Goal: Task Accomplishment & Management: Complete application form

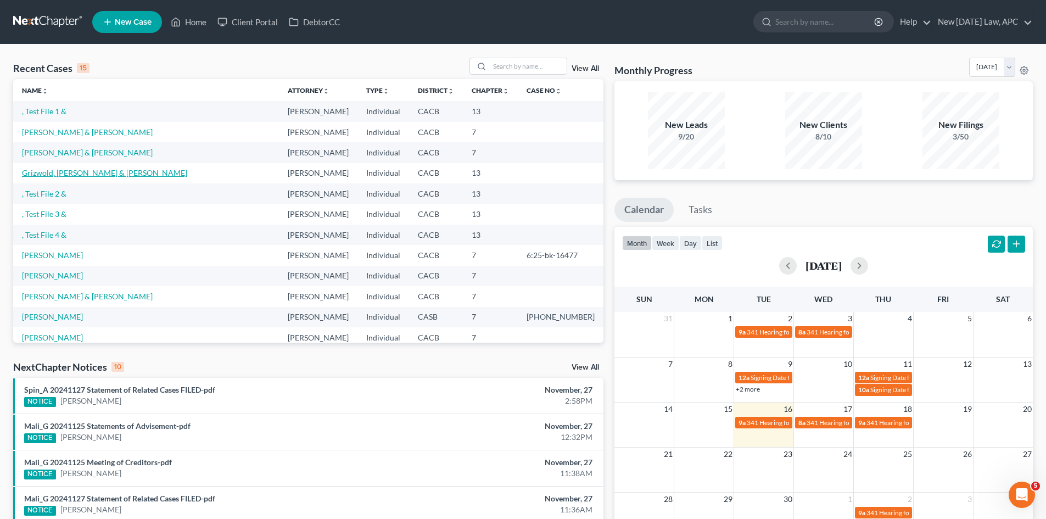
click at [56, 174] on link "Grizwold, [PERSON_NAME] & [PERSON_NAME]" at bounding box center [104, 172] width 165 height 9
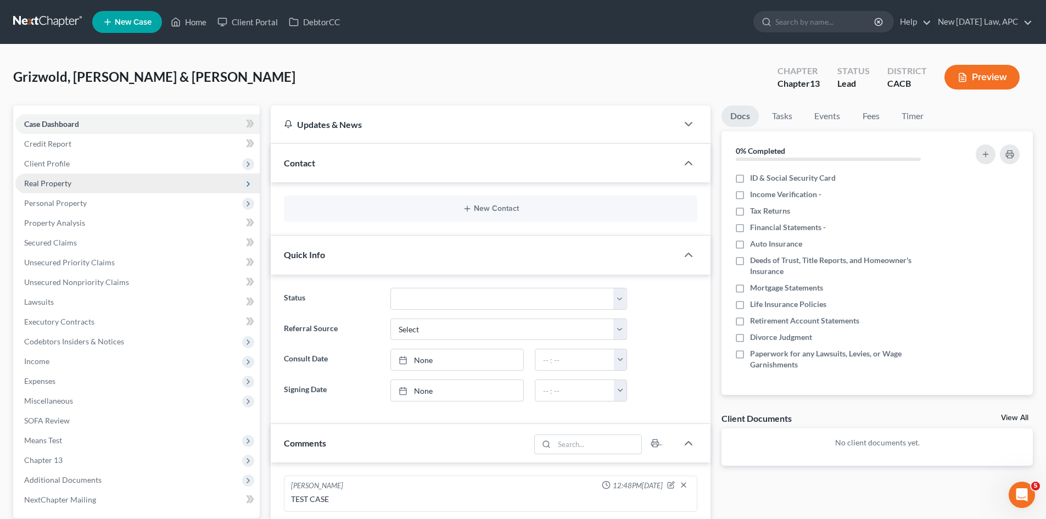
click at [62, 183] on span "Real Property" at bounding box center [47, 182] width 47 height 9
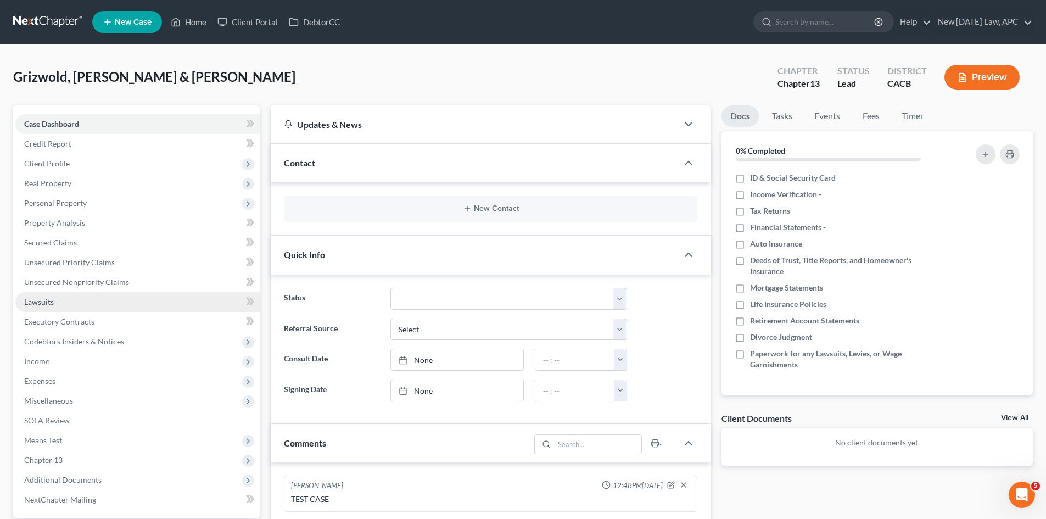
scroll to position [55, 0]
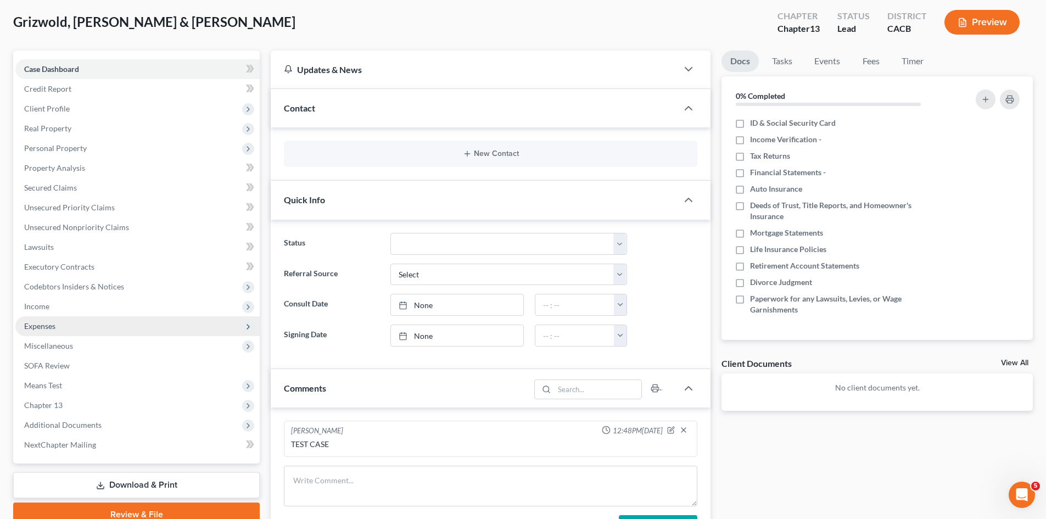
click at [41, 323] on span "Expenses" at bounding box center [39, 325] width 31 height 9
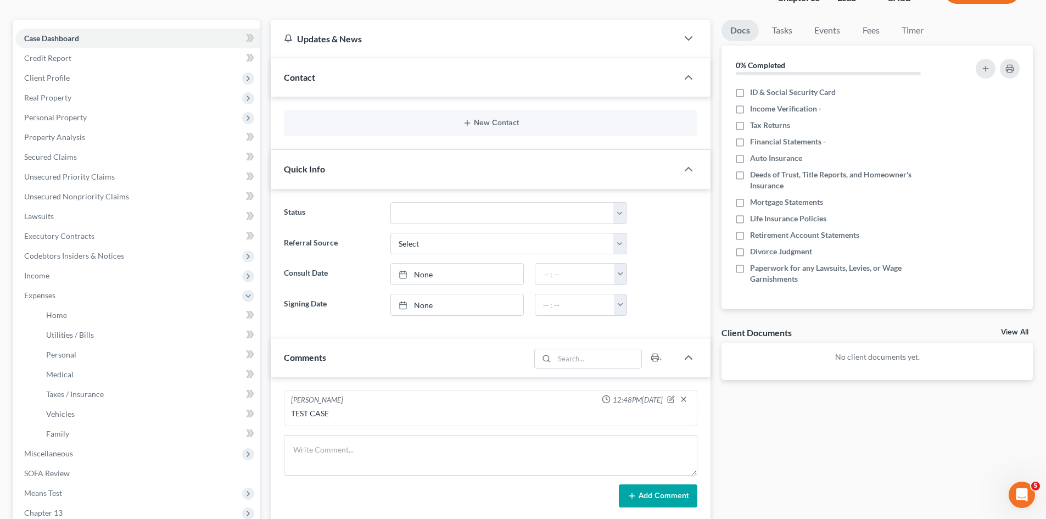
scroll to position [110, 0]
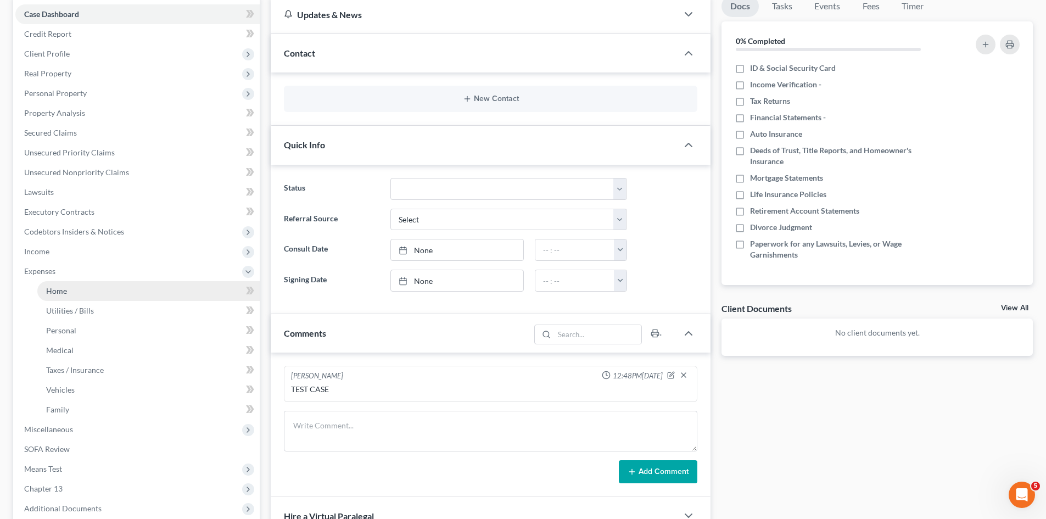
click at [53, 292] on span "Home" at bounding box center [56, 290] width 21 height 9
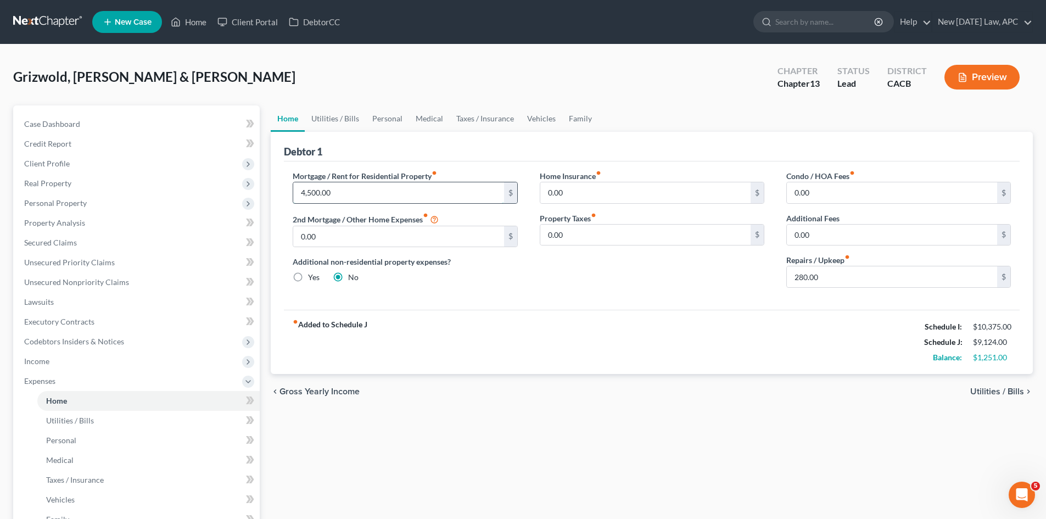
click at [342, 191] on input "4,500.00" at bounding box center [398, 192] width 210 height 21
type input "4,022"
click at [581, 282] on div "Home Insurance fiber_manual_record 0.00 $ Property Taxes fiber_manual_record 0.…" at bounding box center [652, 233] width 247 height 126
click at [558, 234] on input "0.00" at bounding box center [645, 235] width 210 height 21
type input "1,273"
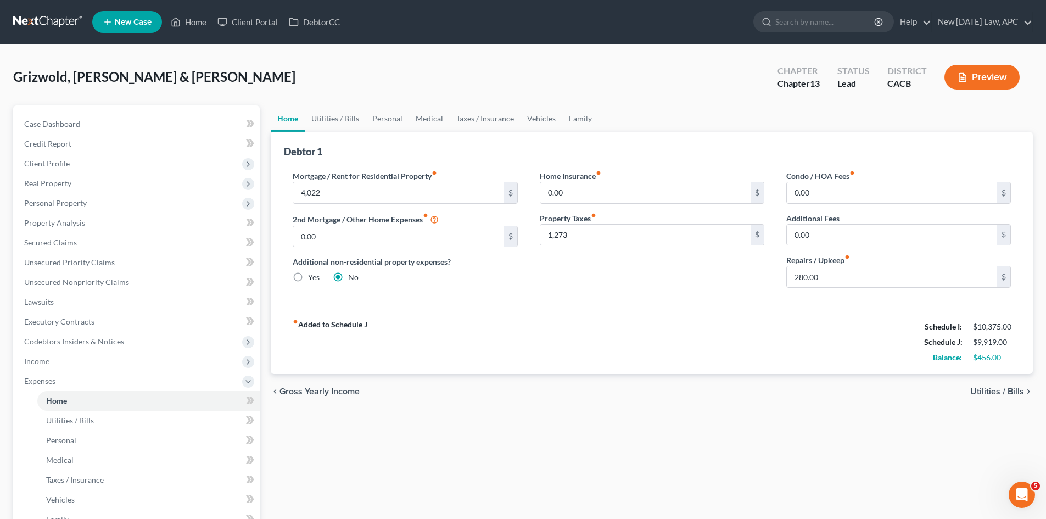
click at [652, 263] on div "Home Insurance fiber_manual_record 0.00 $ Property Taxes fiber_manual_record 1,…" at bounding box center [652, 233] width 247 height 126
click at [814, 193] on input "0.00" at bounding box center [892, 192] width 210 height 21
type input "425"
click at [583, 195] on input "0.00" at bounding box center [645, 192] width 210 height 21
type input "4"
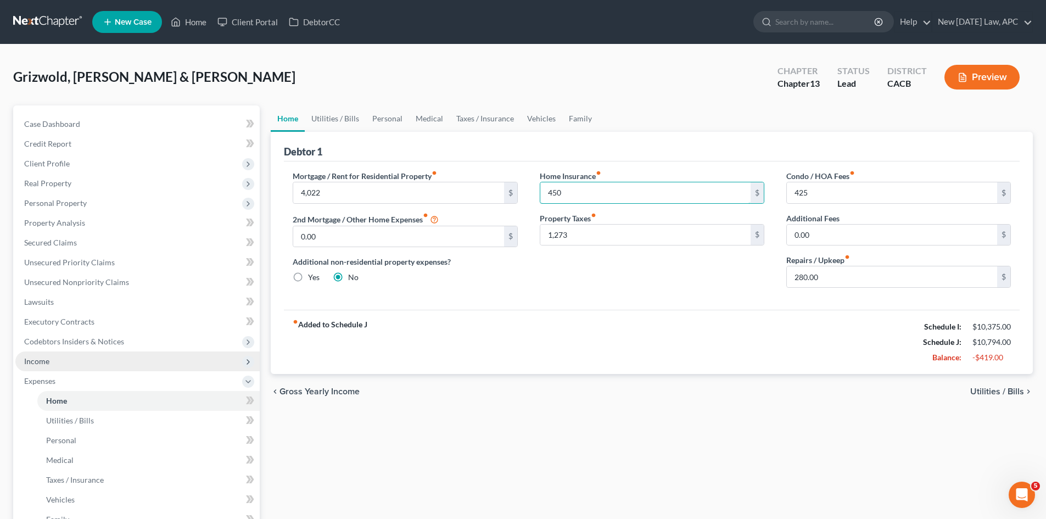
type input "450"
click at [51, 364] on span "Income" at bounding box center [137, 361] width 244 height 20
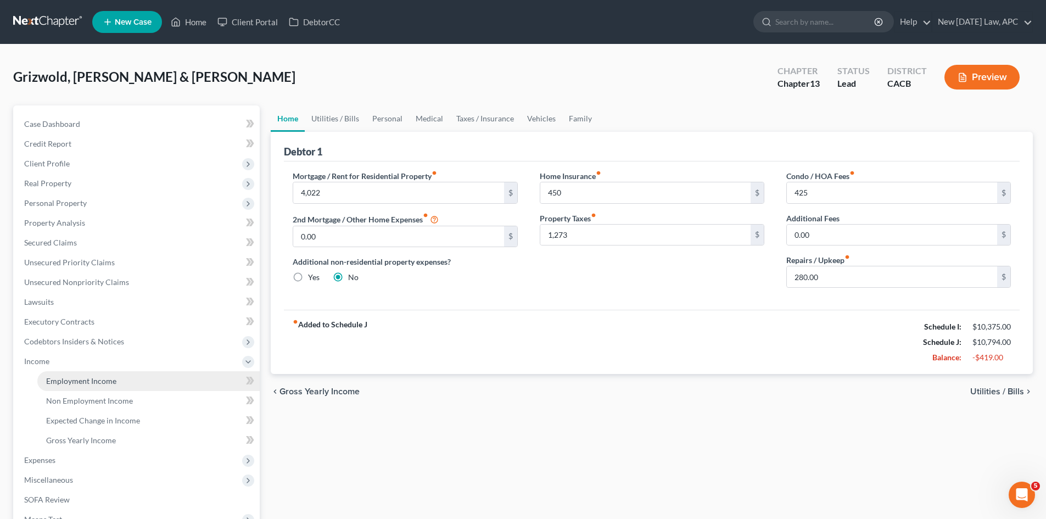
click at [88, 380] on span "Employment Income" at bounding box center [81, 380] width 70 height 9
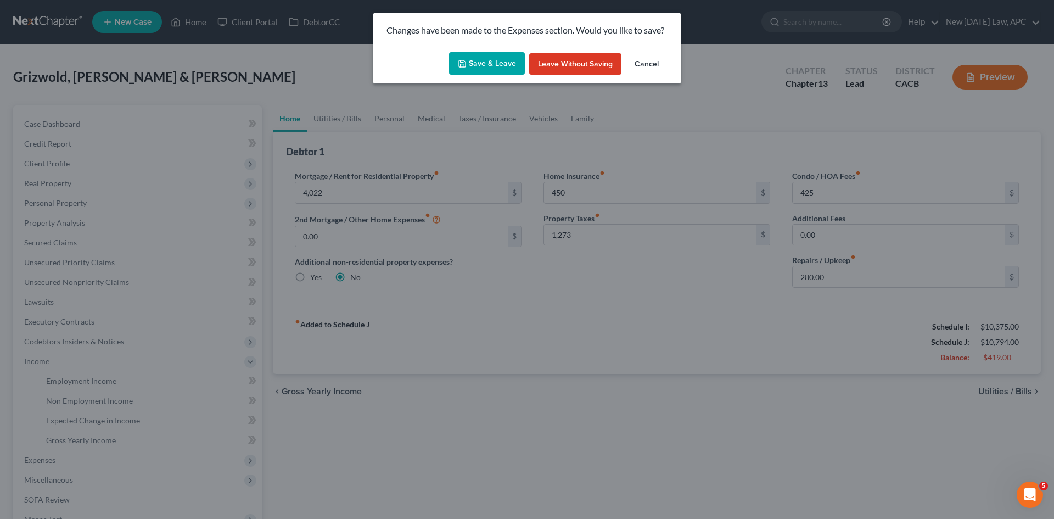
click at [486, 69] on button "Save & Leave" at bounding box center [487, 63] width 76 height 23
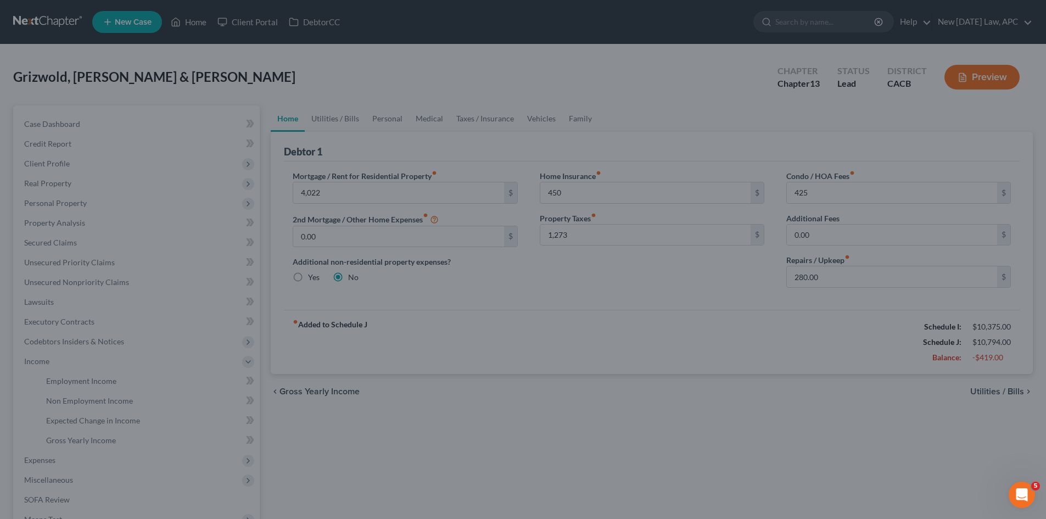
type input "4,022.00"
type input "450.00"
type input "1,273.00"
type input "425.00"
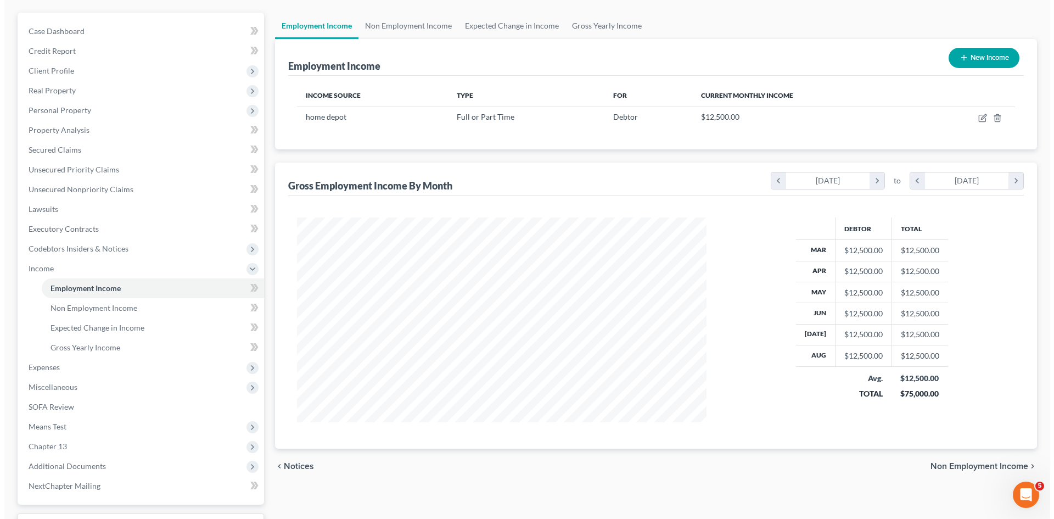
scroll to position [110, 0]
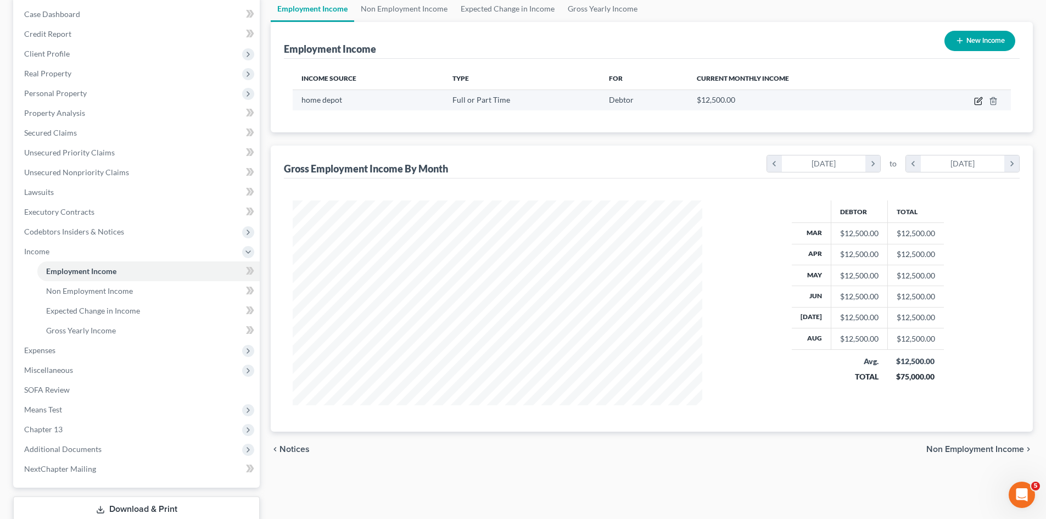
click at [977, 101] on icon "button" at bounding box center [978, 101] width 9 height 9
select select "0"
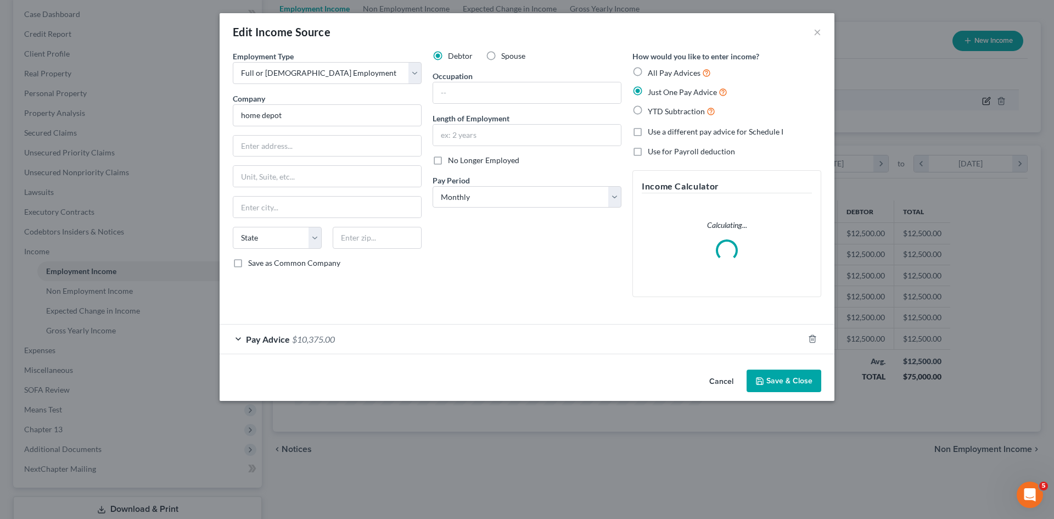
scroll to position [207, 436]
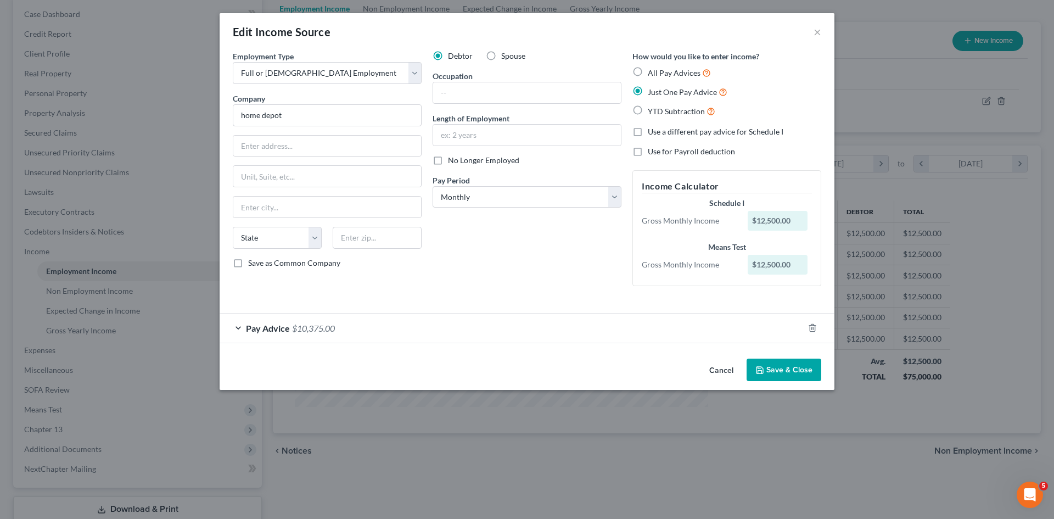
click at [288, 329] on span "Pay Advice" at bounding box center [268, 328] width 44 height 10
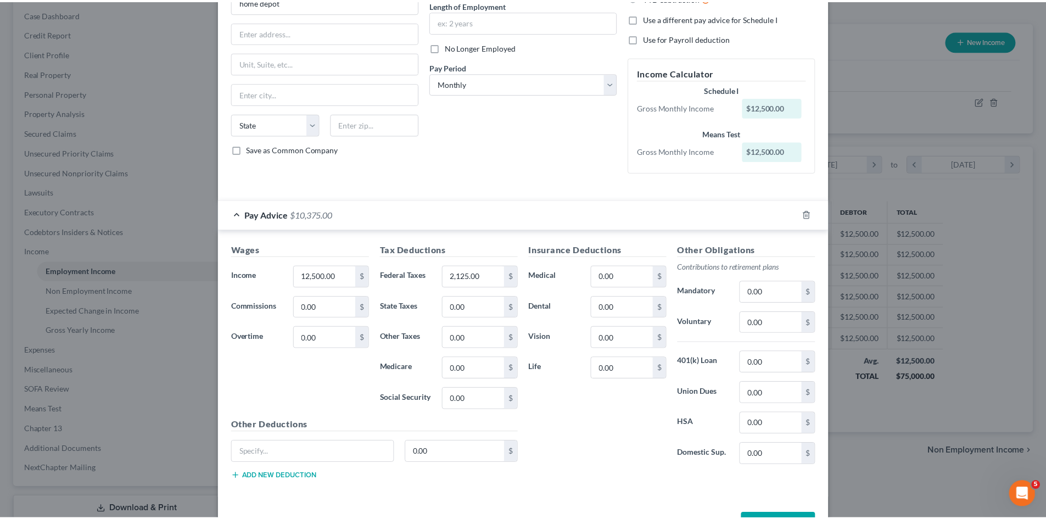
scroll to position [153, 0]
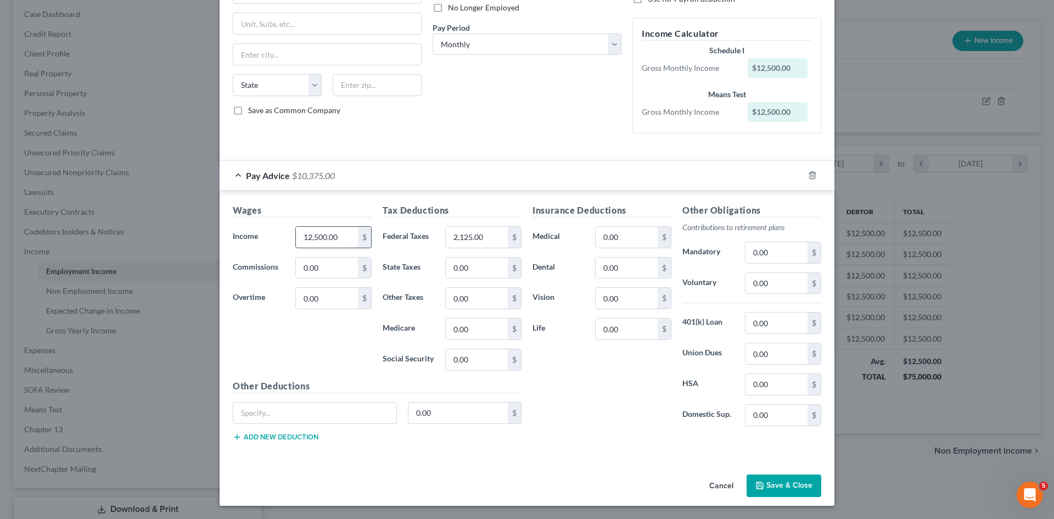
click at [309, 240] on input "12,500.00" at bounding box center [327, 237] width 62 height 21
type input "18,000"
click at [457, 246] on input "2,125.00" at bounding box center [477, 237] width 62 height 21
type input "3,600"
click at [598, 233] on input "0.00" at bounding box center [627, 237] width 62 height 21
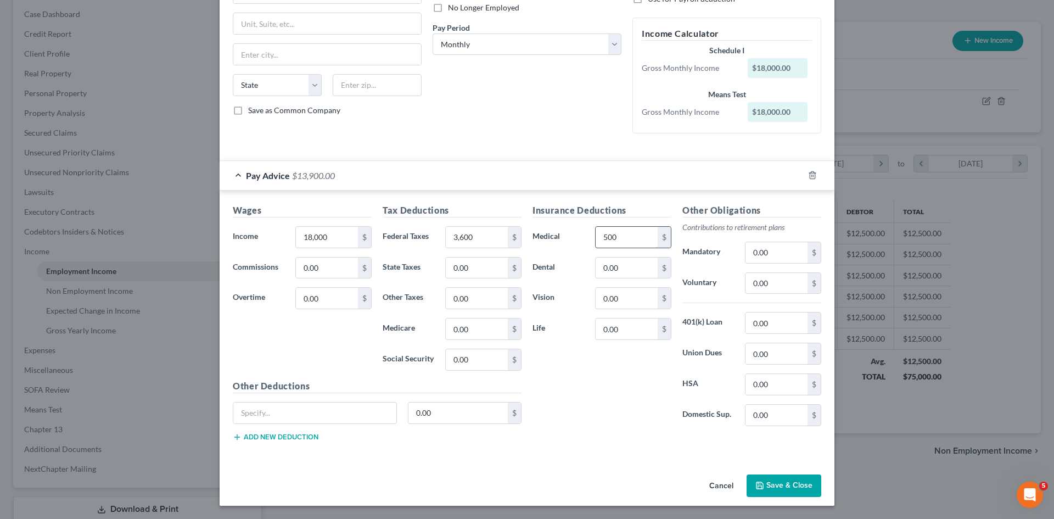
drag, startPoint x: 610, startPoint y: 243, endPoint x: 610, endPoint y: 235, distance: 7.7
click at [610, 243] on input "500" at bounding box center [627, 237] width 62 height 21
type input "5"
type input "1,200"
click at [777, 486] on button "Save & Close" at bounding box center [784, 486] width 75 height 23
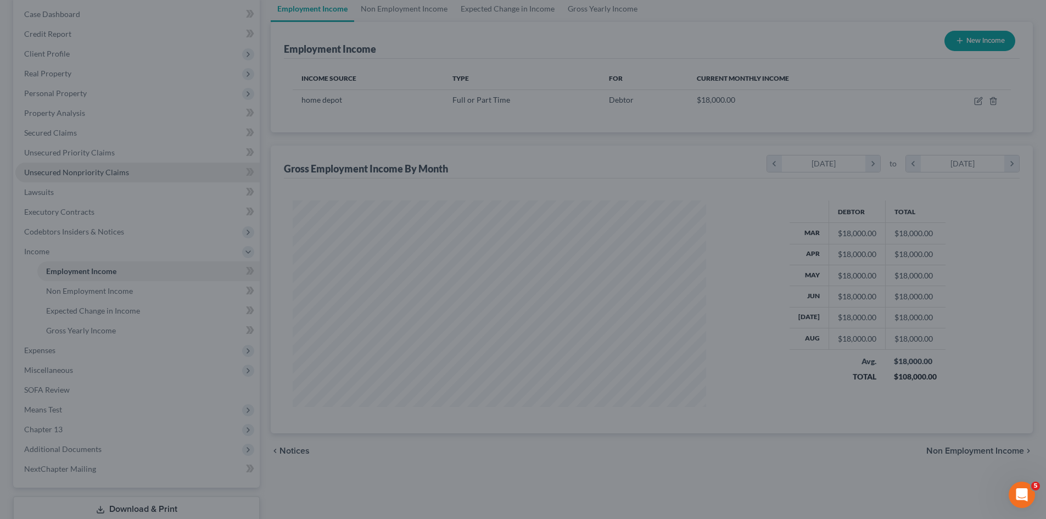
scroll to position [549010, 548784]
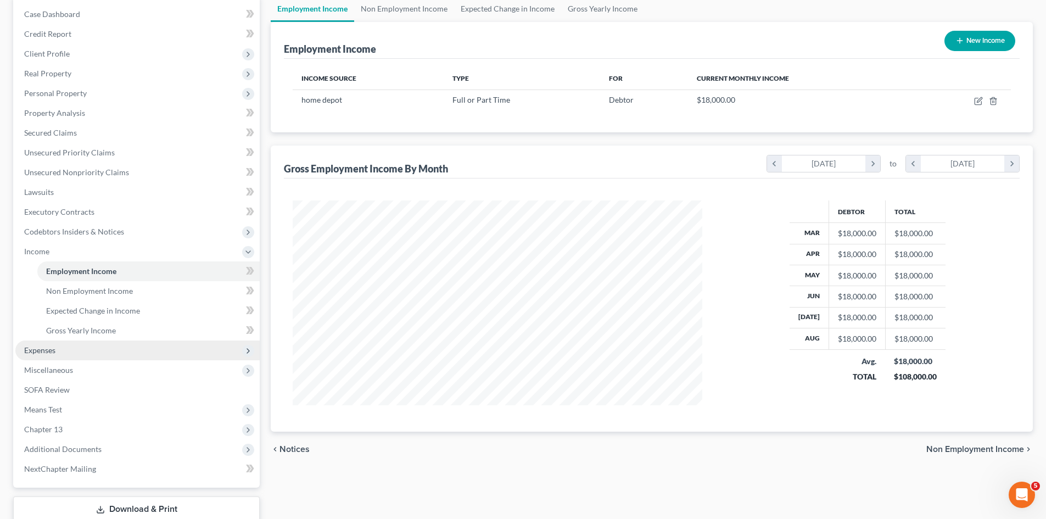
click at [76, 352] on span "Expenses" at bounding box center [137, 351] width 244 height 20
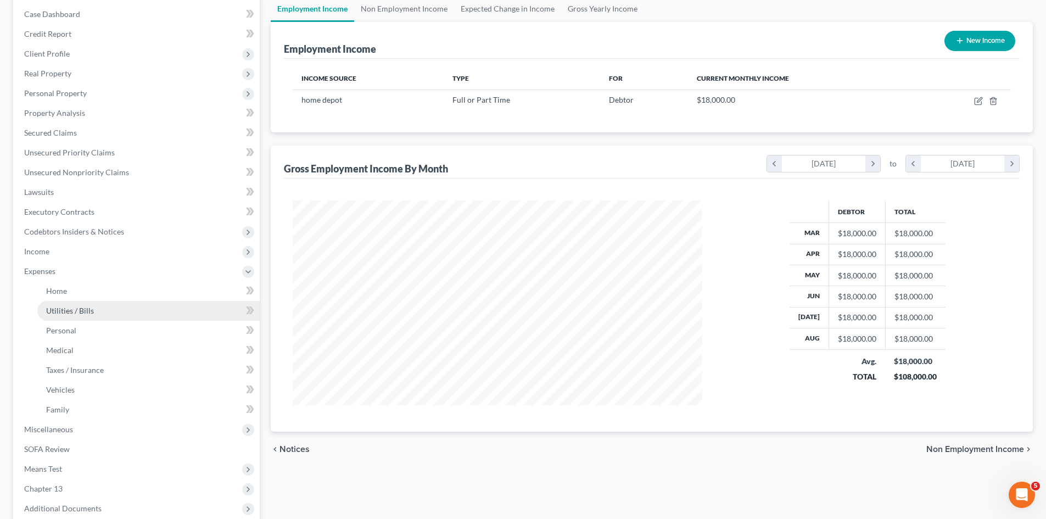
click at [91, 301] on link "Utilities / Bills" at bounding box center [148, 311] width 222 height 20
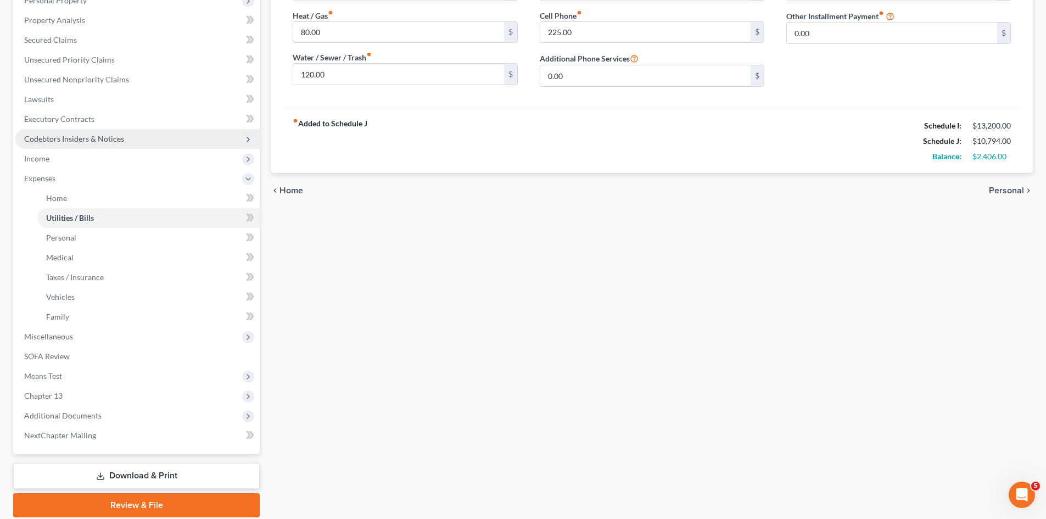
scroll to position [220, 0]
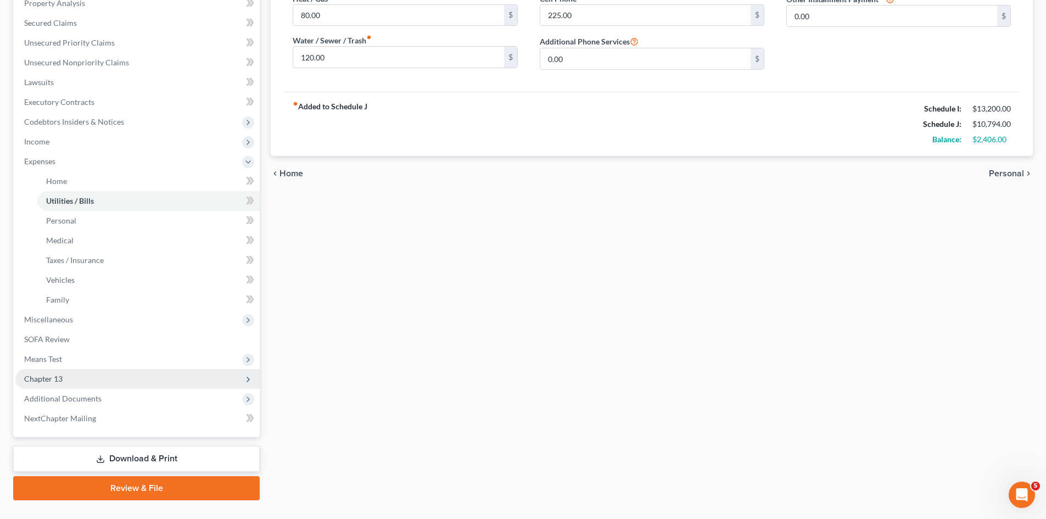
click at [75, 379] on span "Chapter 13" at bounding box center [137, 379] width 244 height 20
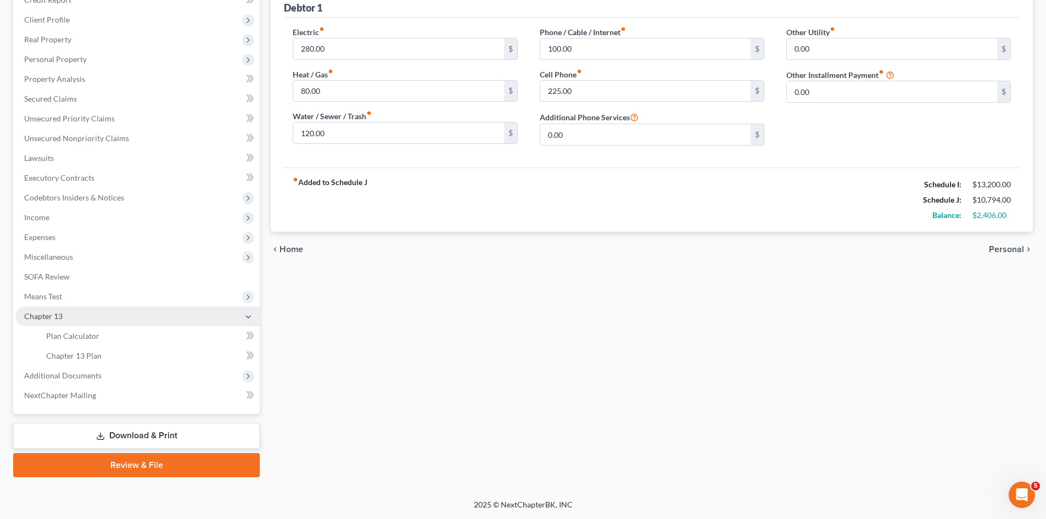
scroll to position [144, 0]
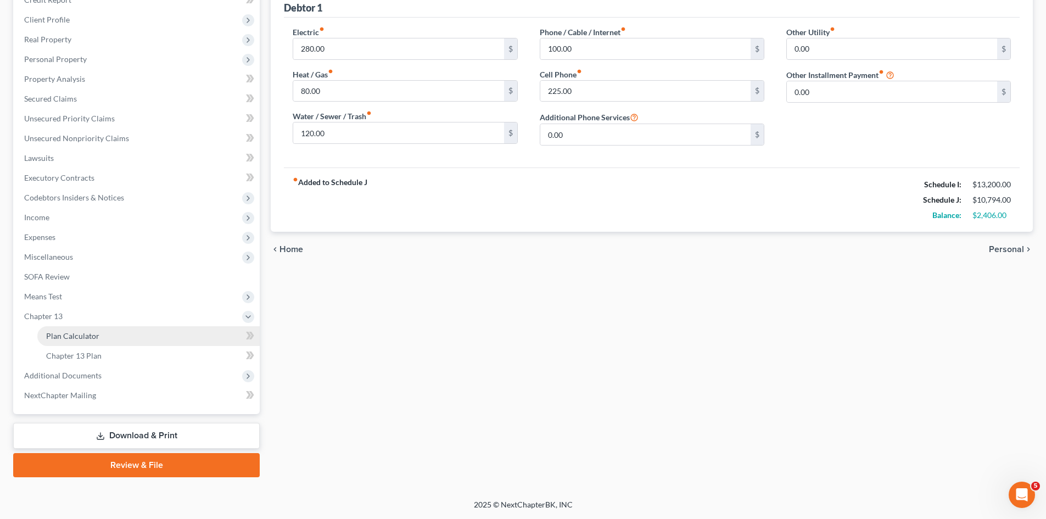
click at [88, 336] on span "Plan Calculator" at bounding box center [72, 335] width 53 height 9
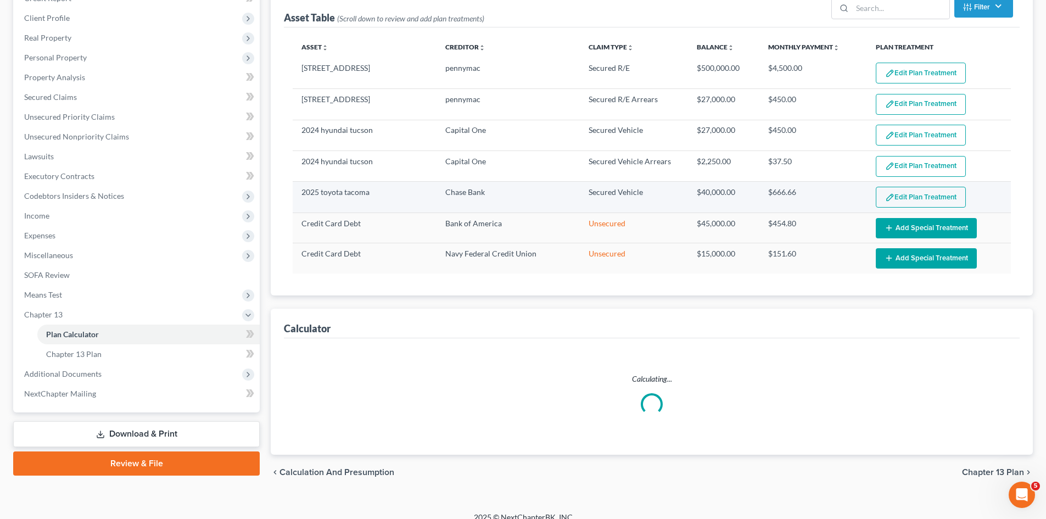
select select "59"
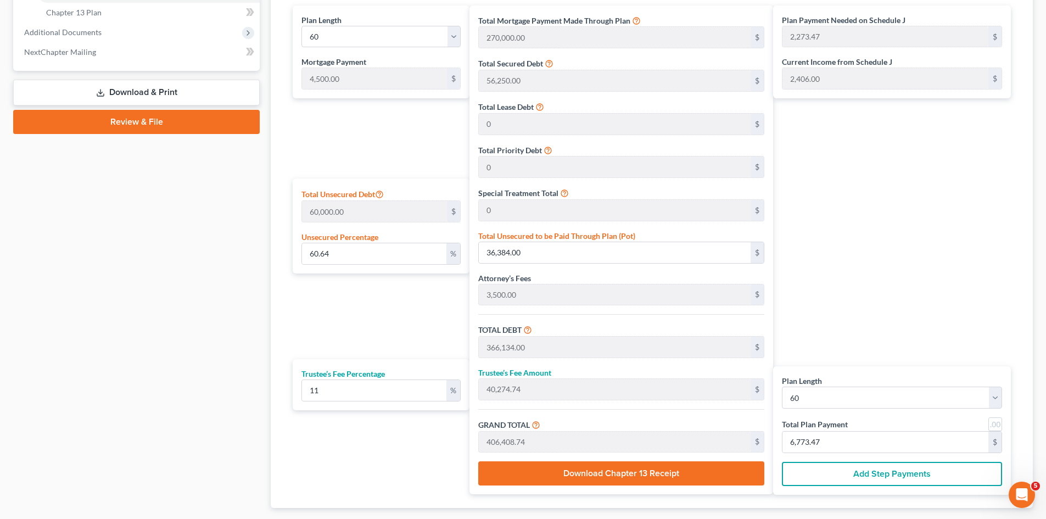
scroll to position [488, 0]
click at [819, 437] on input "6,773.47" at bounding box center [886, 441] width 206 height 21
type input "0"
type input "108.10"
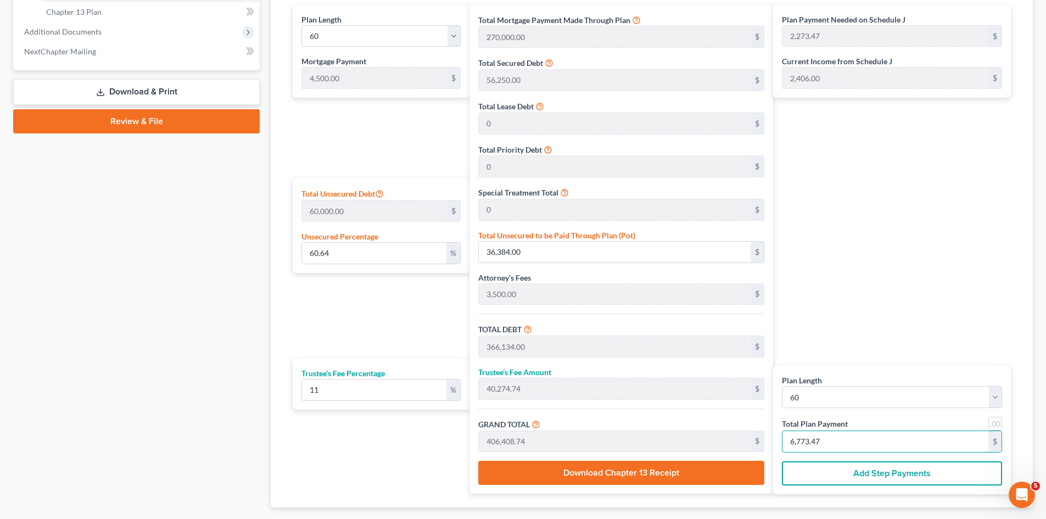
type input "11.89"
type input "120.00"
type input "2"
type input "1,297.29"
type input "142.70"
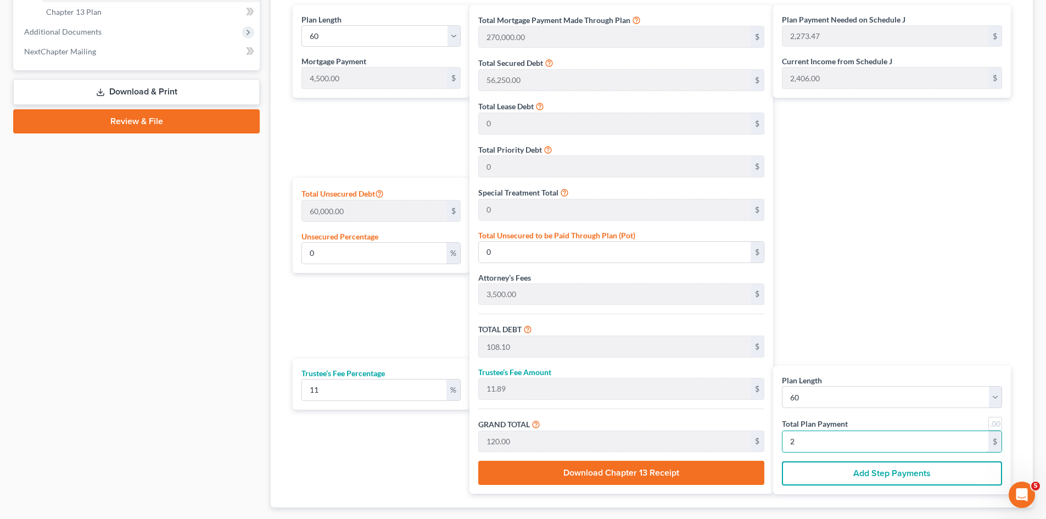
type input "1,440.00"
type input "24"
type input "12,972.97"
type input "1,427.02"
type input "14,400.00"
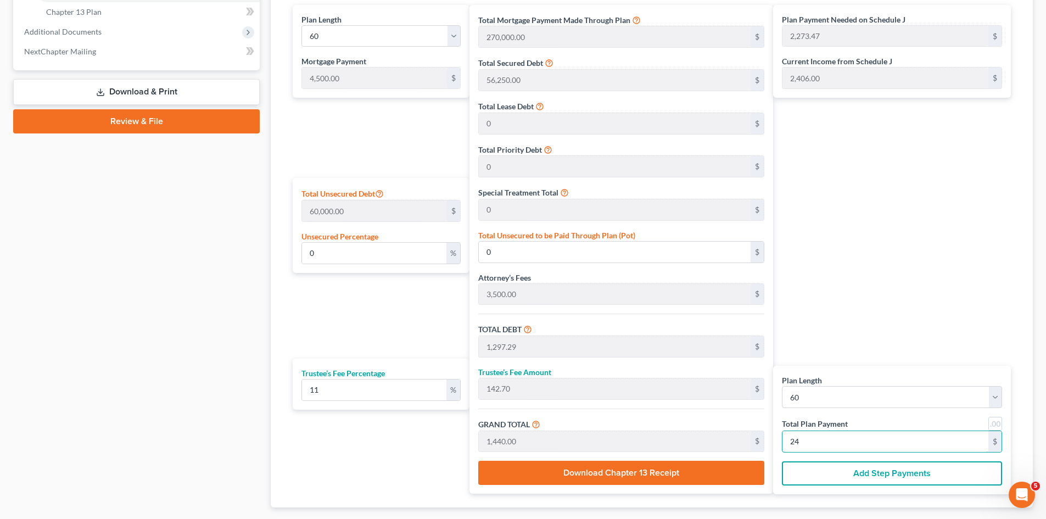
type input "240"
type input "130,054.05"
type input "14,305.94"
type input "144,360.00"
type input "2,406"
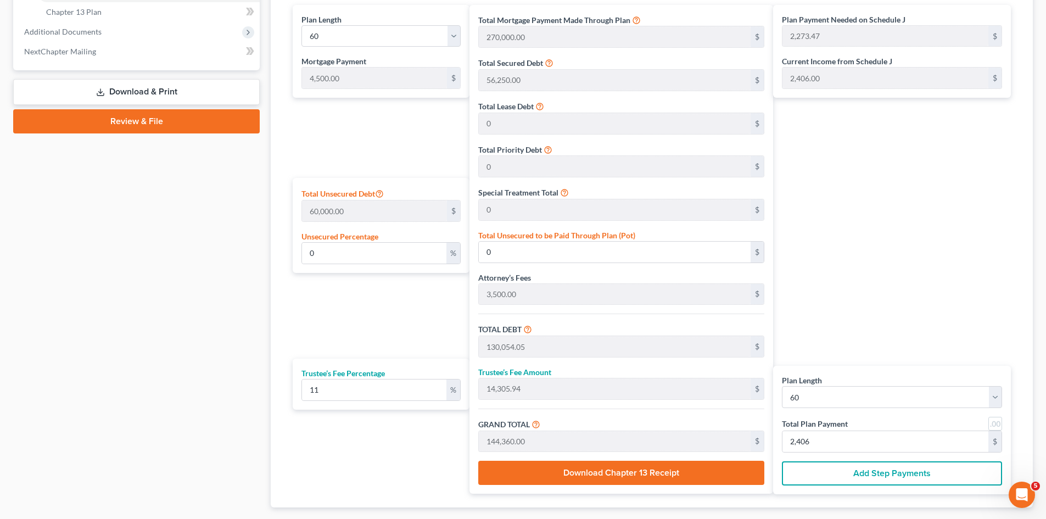
click at [398, 320] on div "Plan Length 1 2 3 4 5 6 7 8 9 10 11 12 13 14 15 16 17 18 19 20 21 22 23 24 25 2…" at bounding box center [378, 249] width 182 height 489
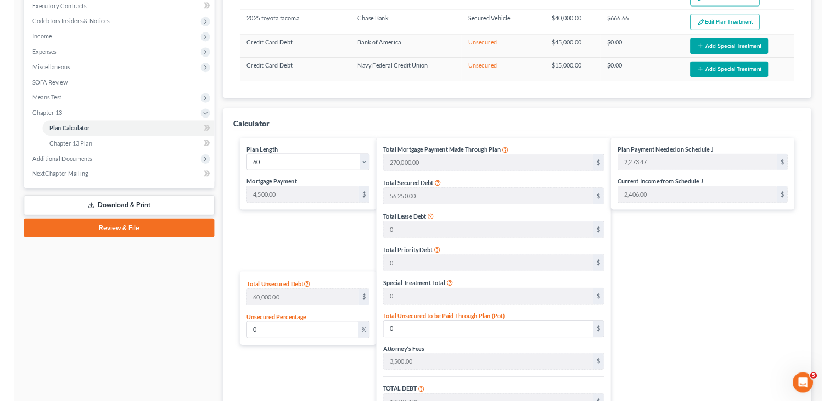
scroll to position [323, 0]
